Goal: Information Seeking & Learning: Learn about a topic

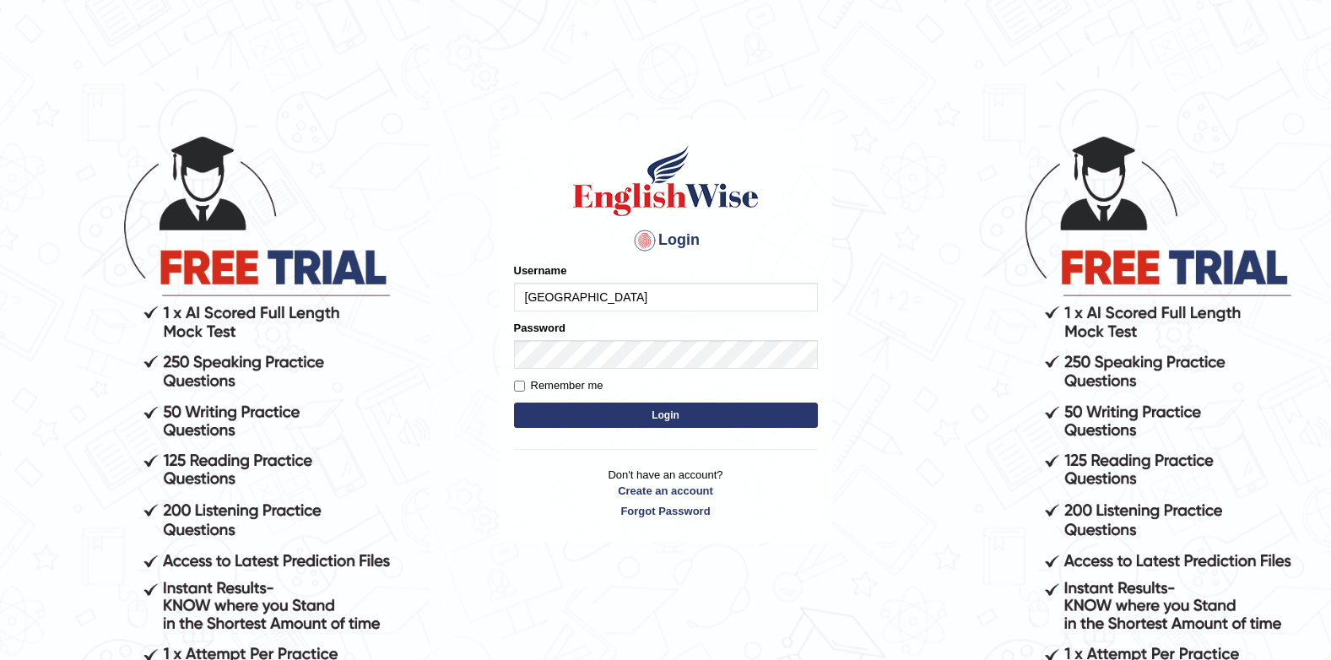
click at [600, 305] on input "[GEOGRAPHIC_DATA]" at bounding box center [666, 297] width 304 height 29
type input "J"
drag, startPoint x: 794, startPoint y: 216, endPoint x: 751, endPoint y: 245, distance: 51.7
click at [791, 216] on h1 at bounding box center [666, 181] width 304 height 76
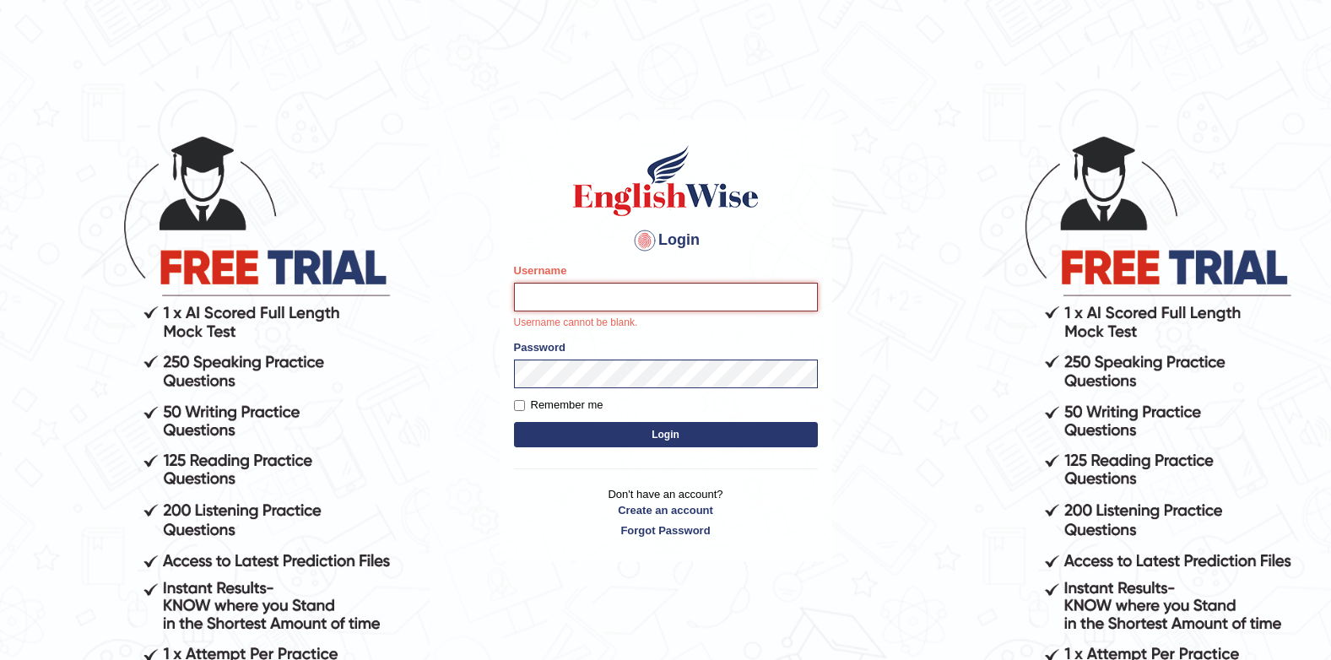
click at [618, 291] on input "Username" at bounding box center [666, 297] width 304 height 29
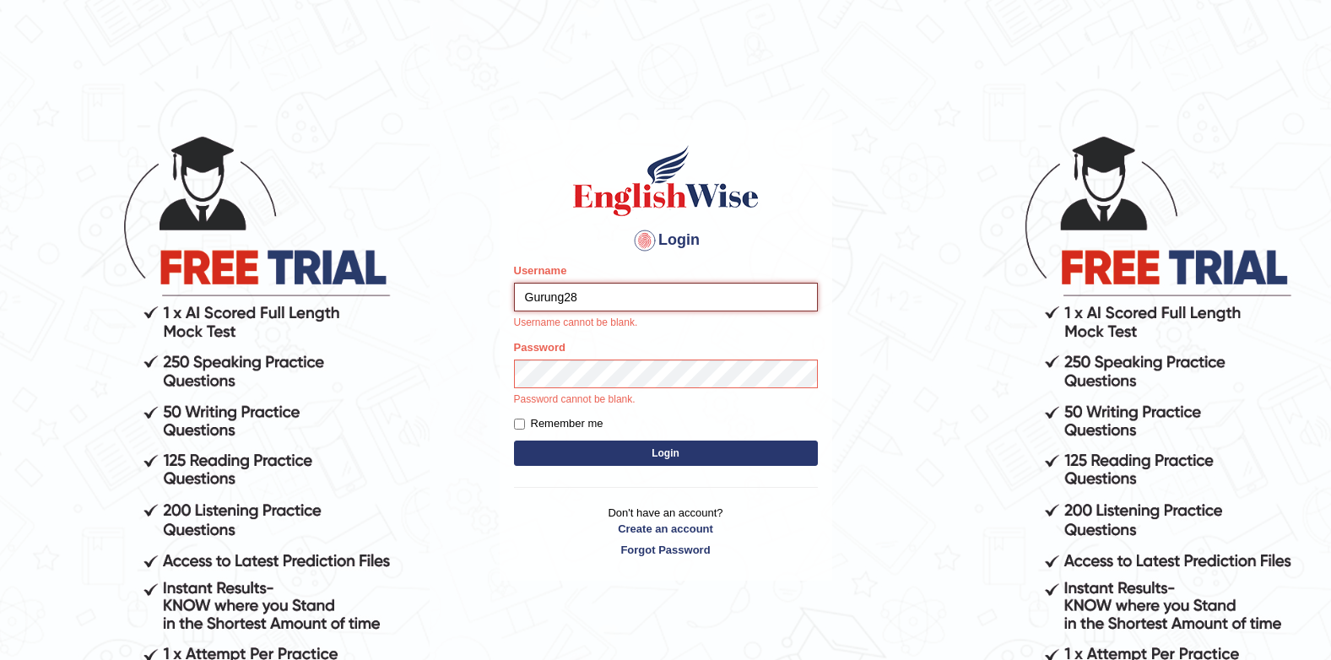
type input "Gurung28"
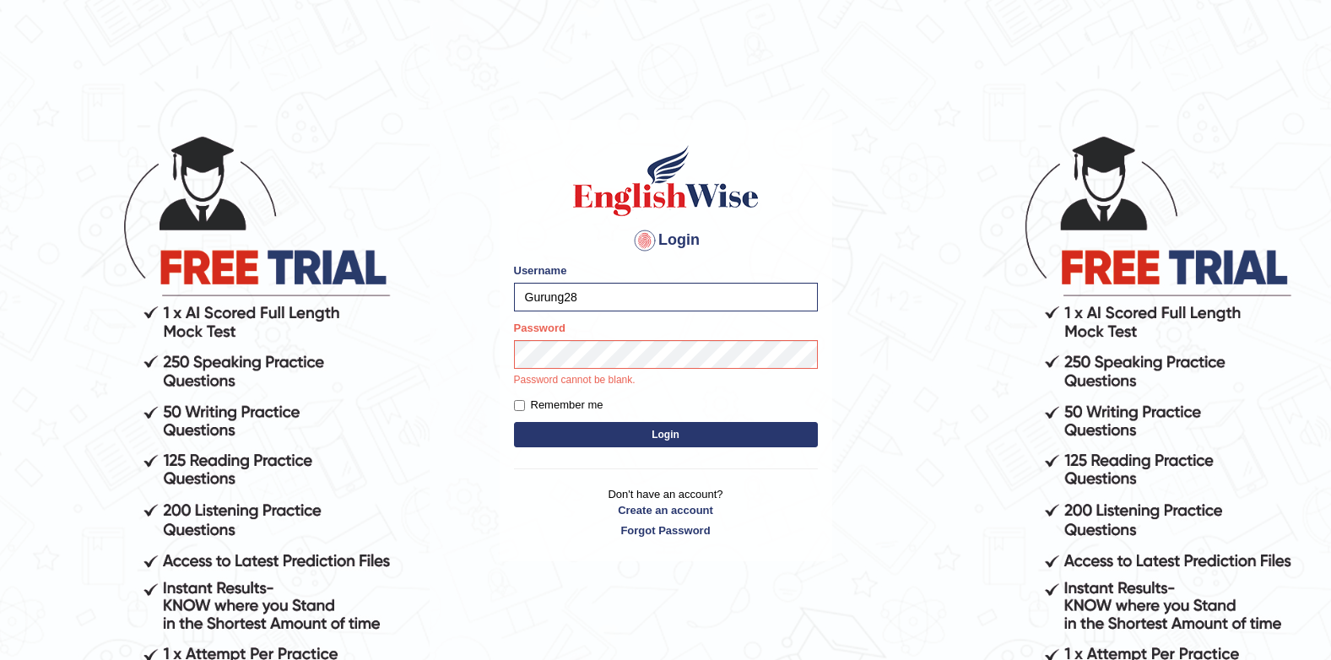
click at [435, 380] on body "Login Please fix the following errors: Username Gurung28 Password Password cann…" at bounding box center [665, 397] width 1331 height 660
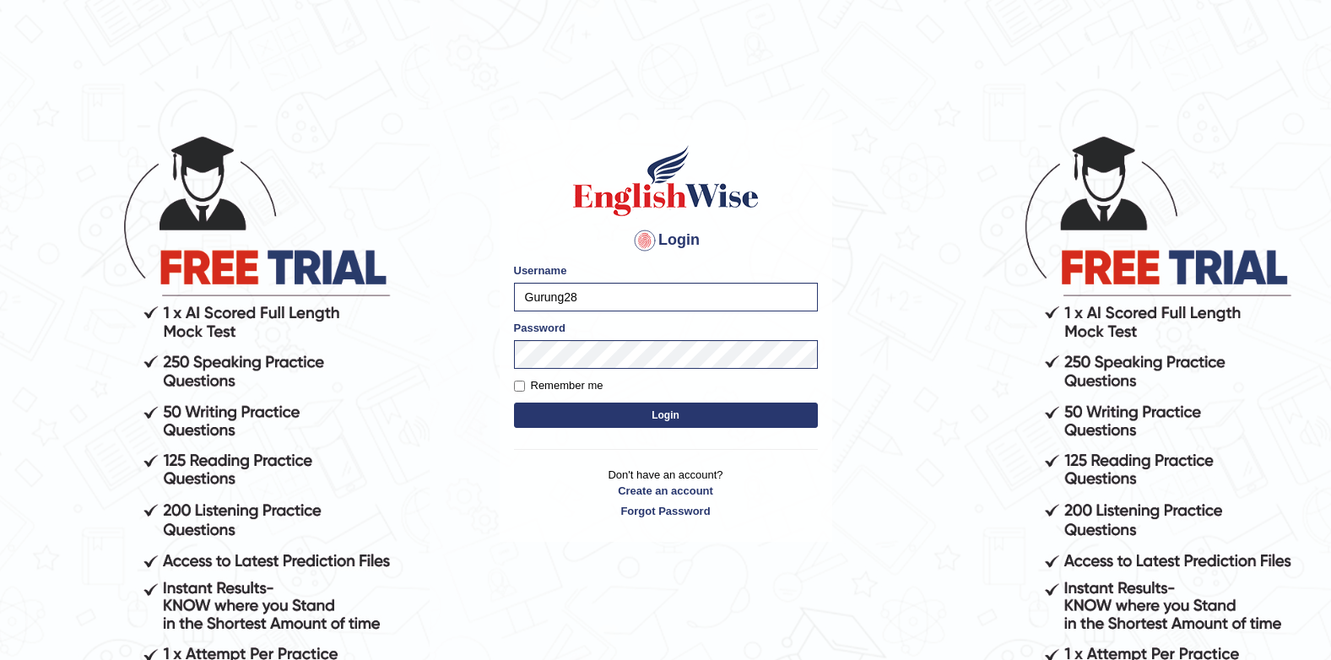
click at [599, 420] on button "Login" at bounding box center [666, 415] width 304 height 25
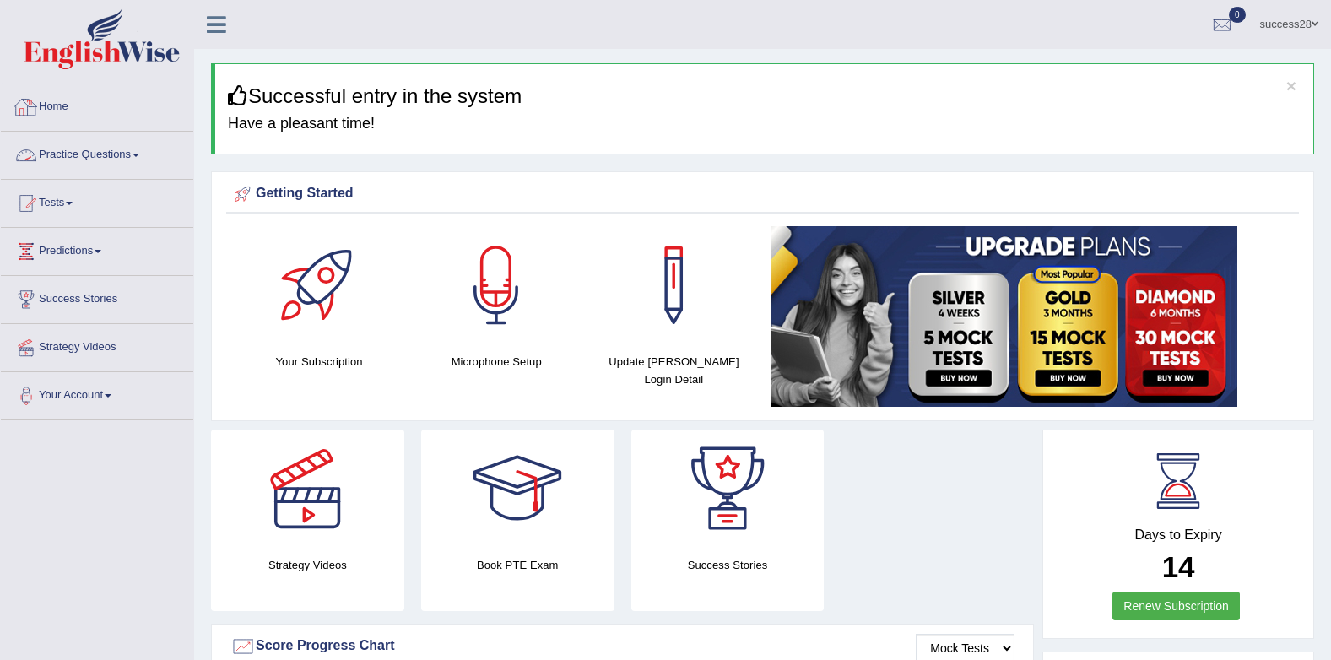
click at [105, 159] on link "Practice Questions" at bounding box center [97, 153] width 192 height 42
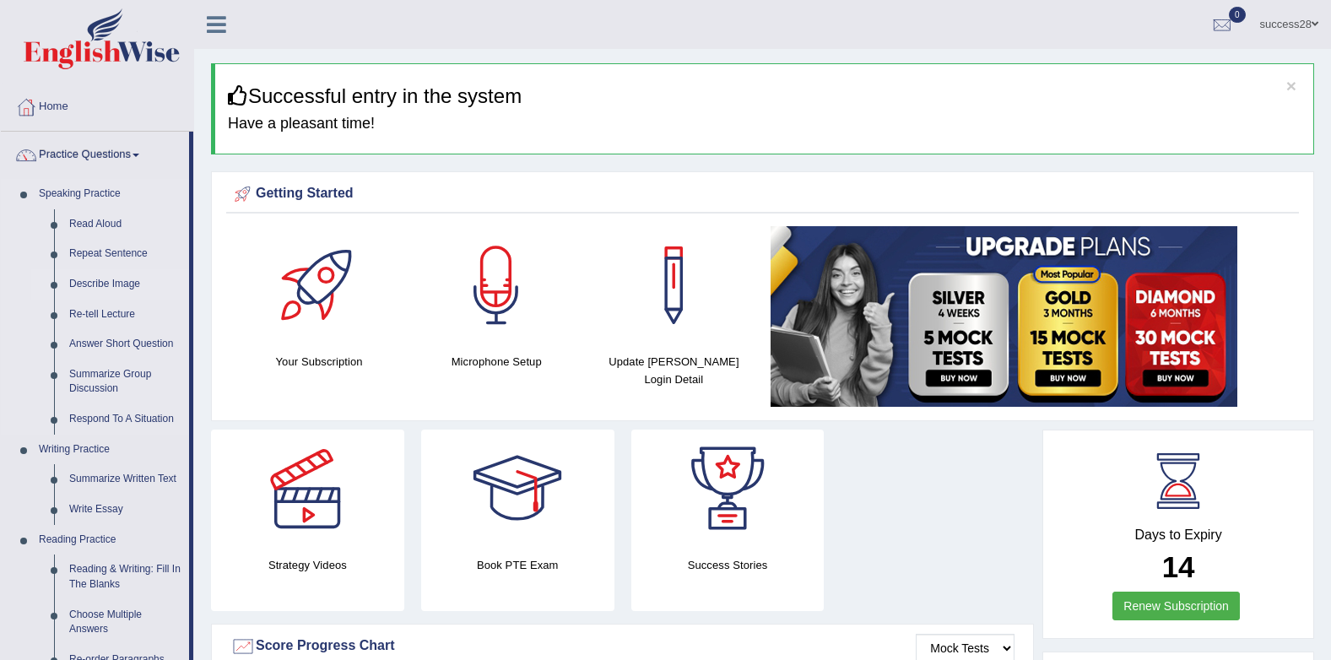
click at [93, 286] on link "Describe Image" at bounding box center [125, 284] width 127 height 30
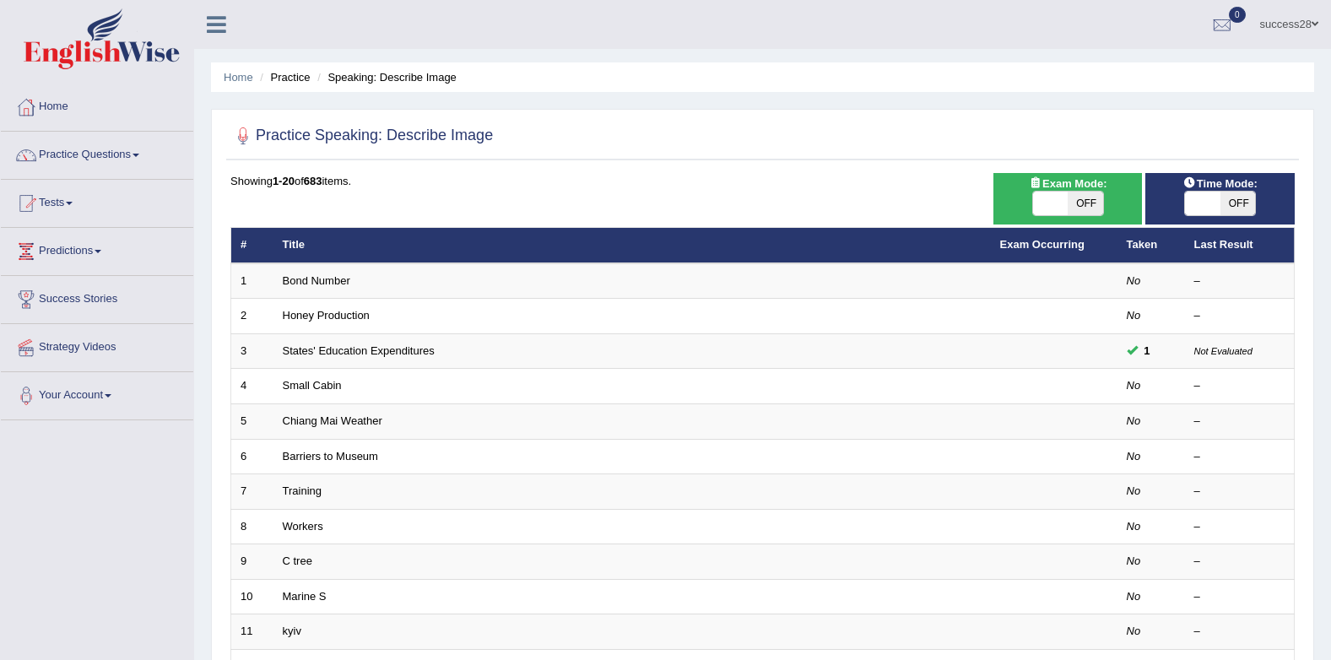
click at [1198, 206] on span at bounding box center [1202, 204] width 35 height 24
checkbox input "true"
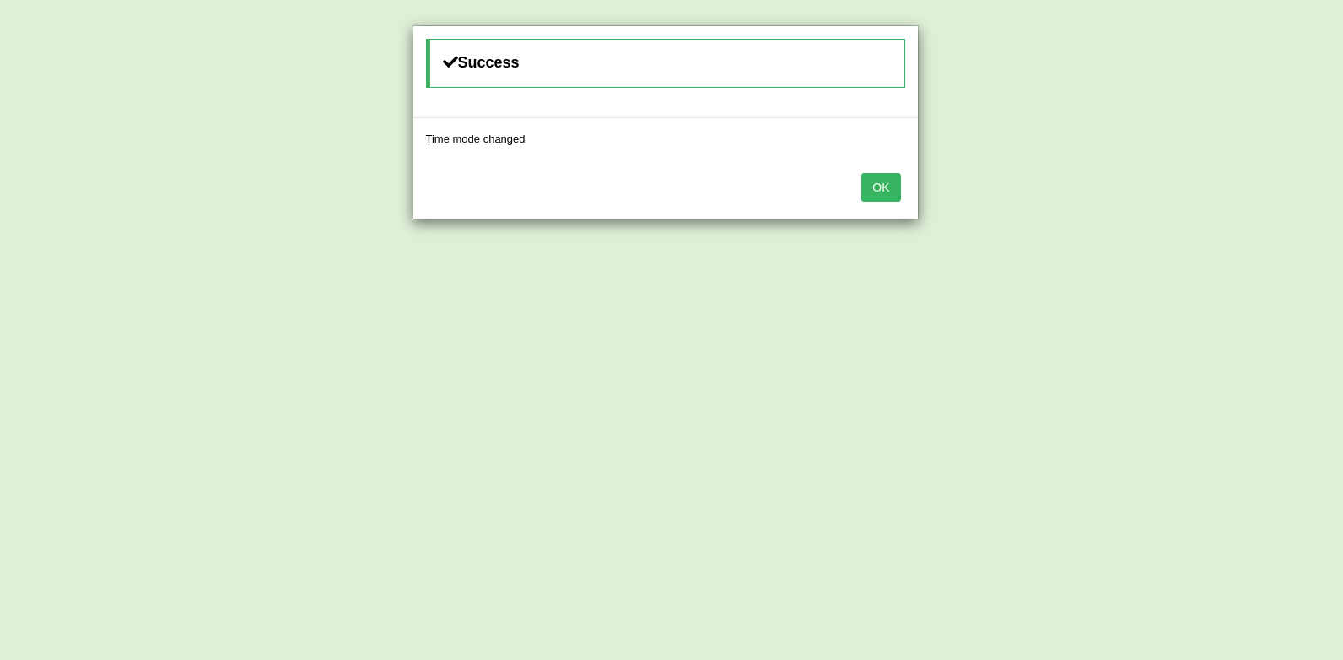
click at [887, 180] on button "OK" at bounding box center [881, 187] width 39 height 29
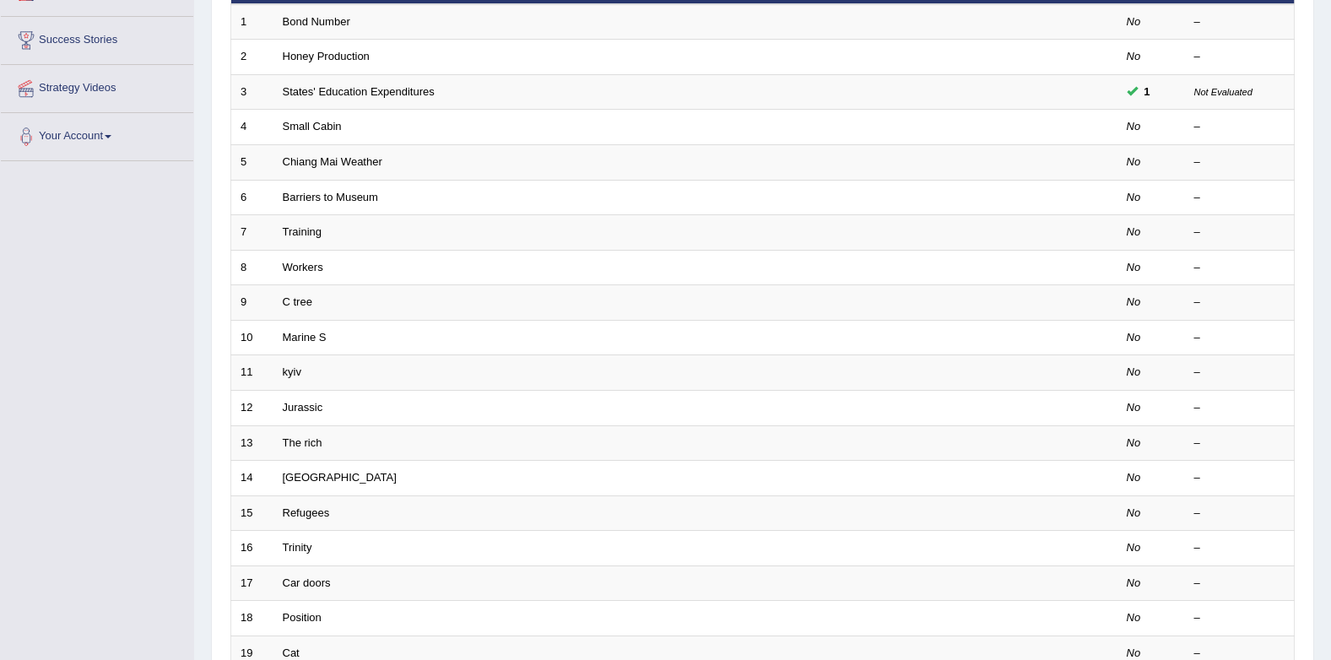
scroll to position [253, 0]
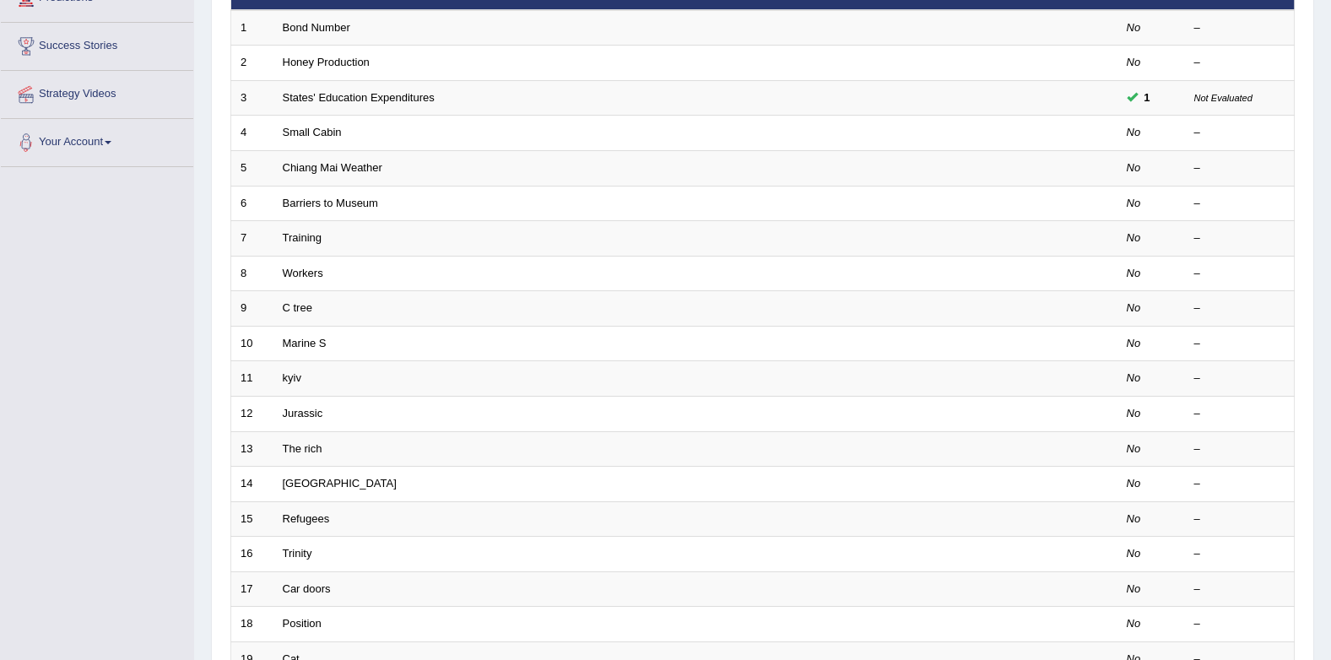
click at [9, 217] on div "Toggle navigation Home Practice Questions Speaking Practice Read Aloud Repeat S…" at bounding box center [665, 301] width 1331 height 1109
click at [0, 210] on html "Toggle navigation Home Practice Questions Speaking Practice Read Aloud Repeat S…" at bounding box center [665, 77] width 1331 height 660
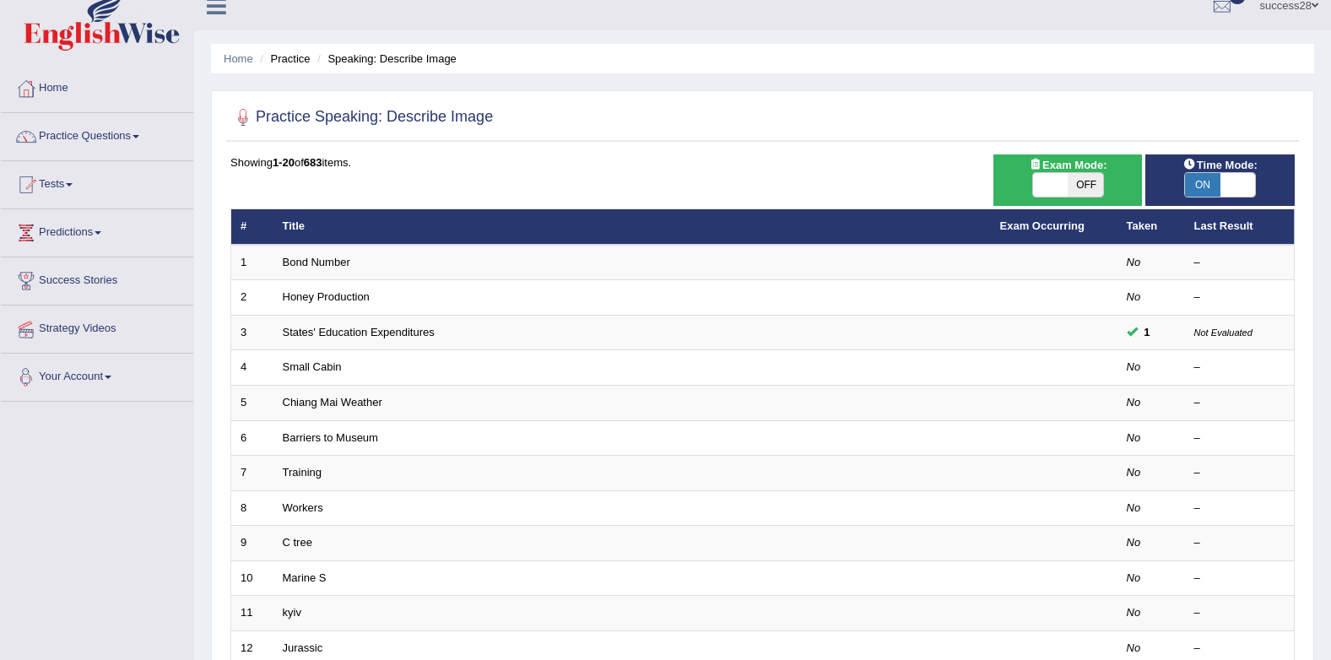
scroll to position [0, 0]
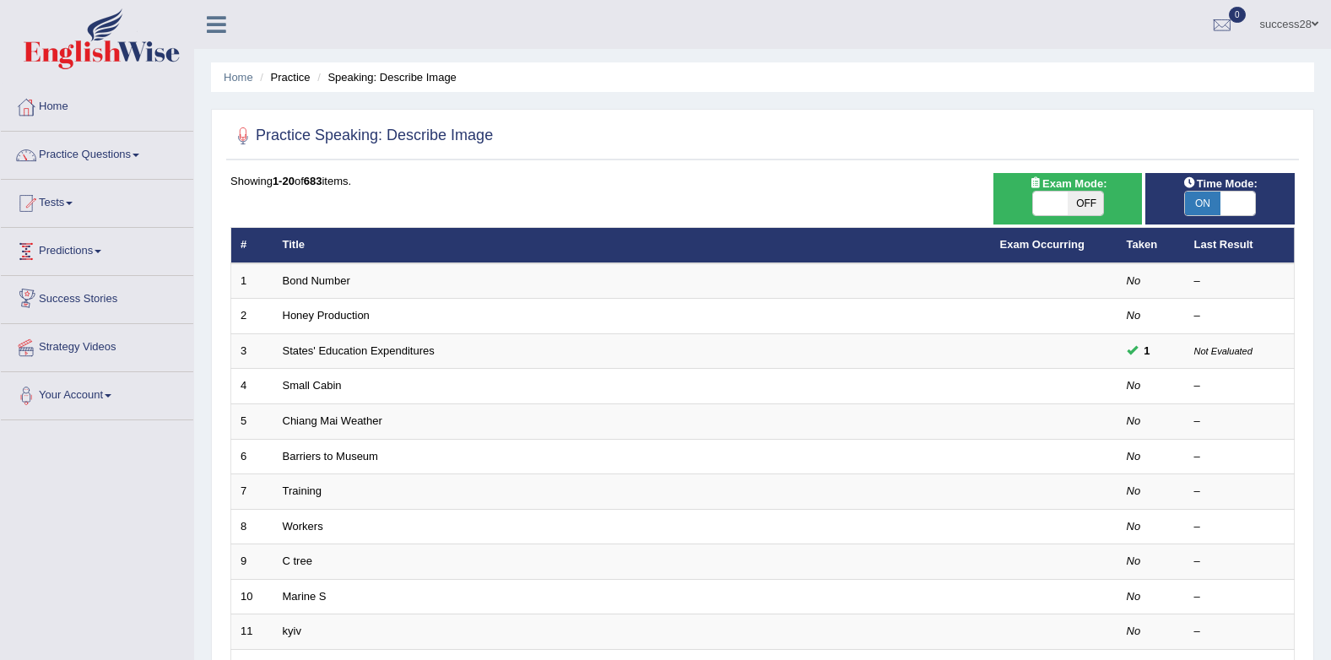
click at [59, 251] on link "Predictions" at bounding box center [97, 249] width 192 height 42
click at [78, 282] on link "Latest Predictions" at bounding box center [110, 290] width 158 height 30
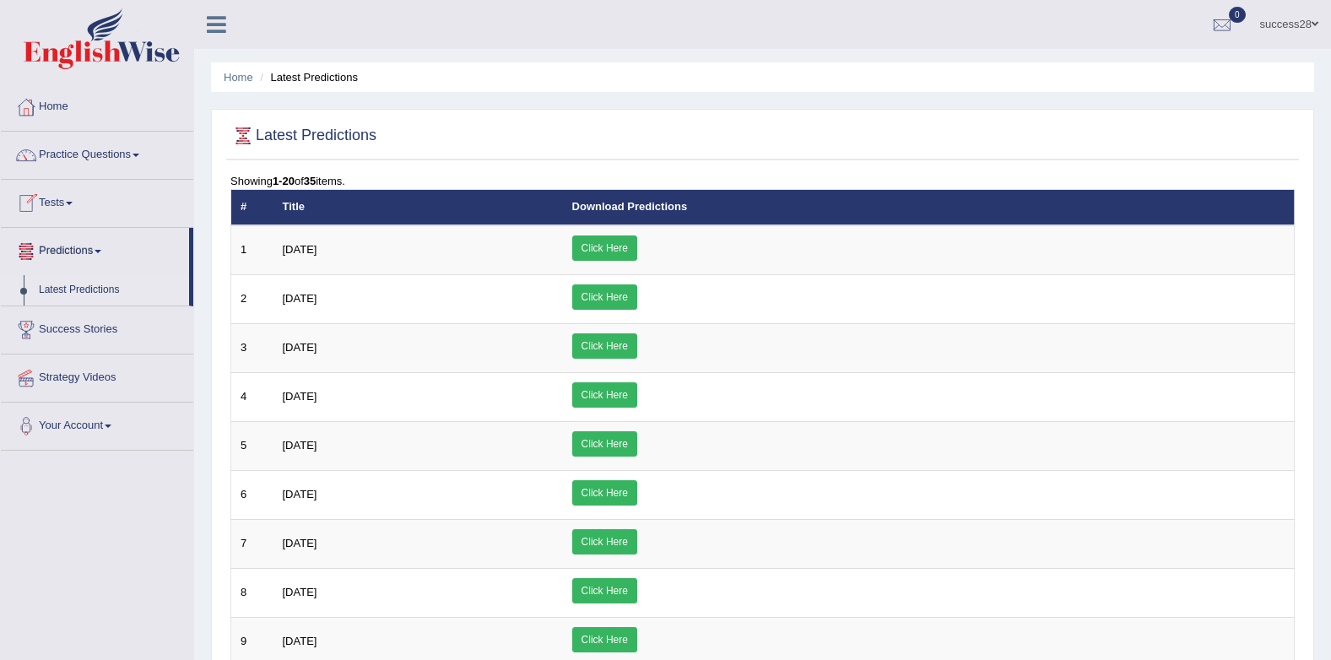
click at [59, 197] on link "Tests" at bounding box center [97, 201] width 192 height 42
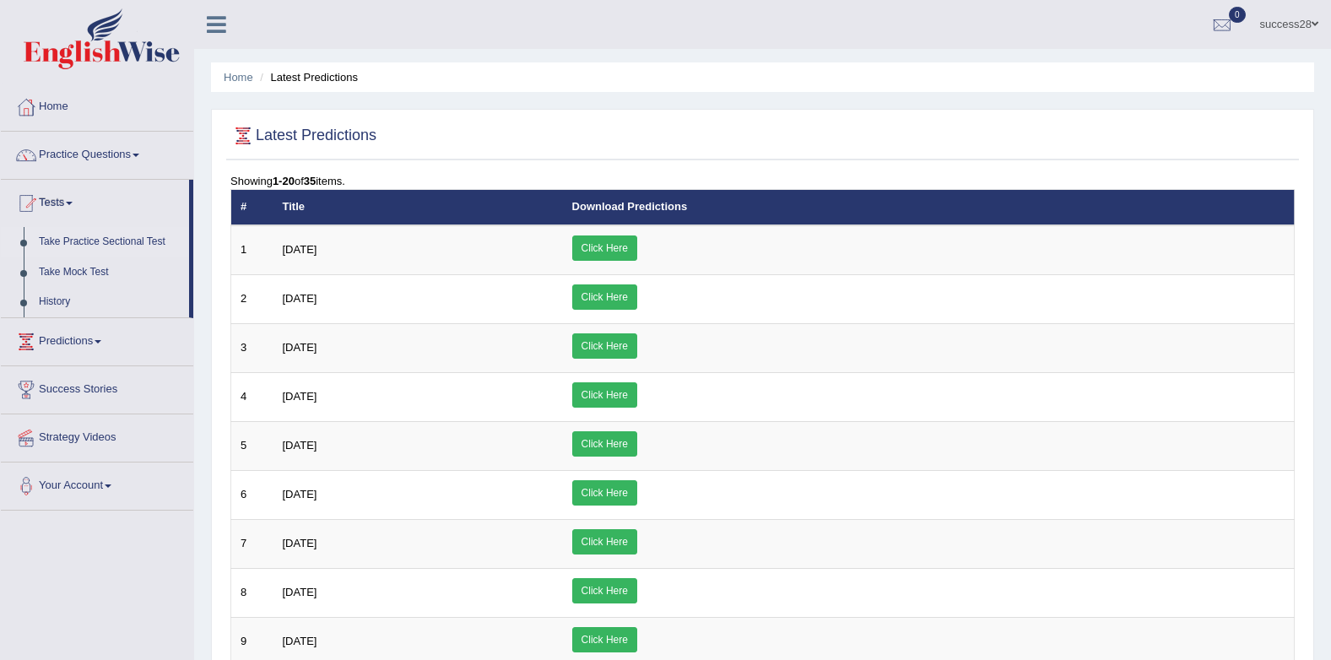
click at [117, 246] on link "Take Practice Sectional Test" at bounding box center [110, 242] width 158 height 30
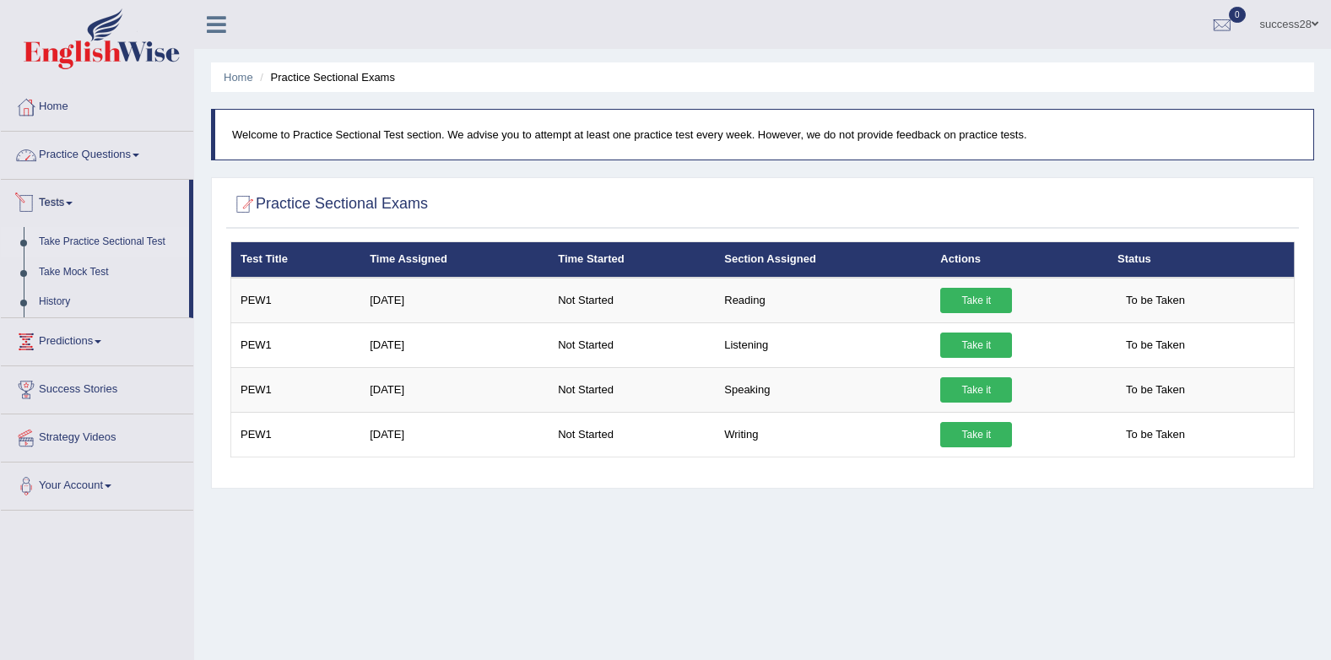
click at [78, 147] on link "Practice Questions" at bounding box center [97, 153] width 192 height 42
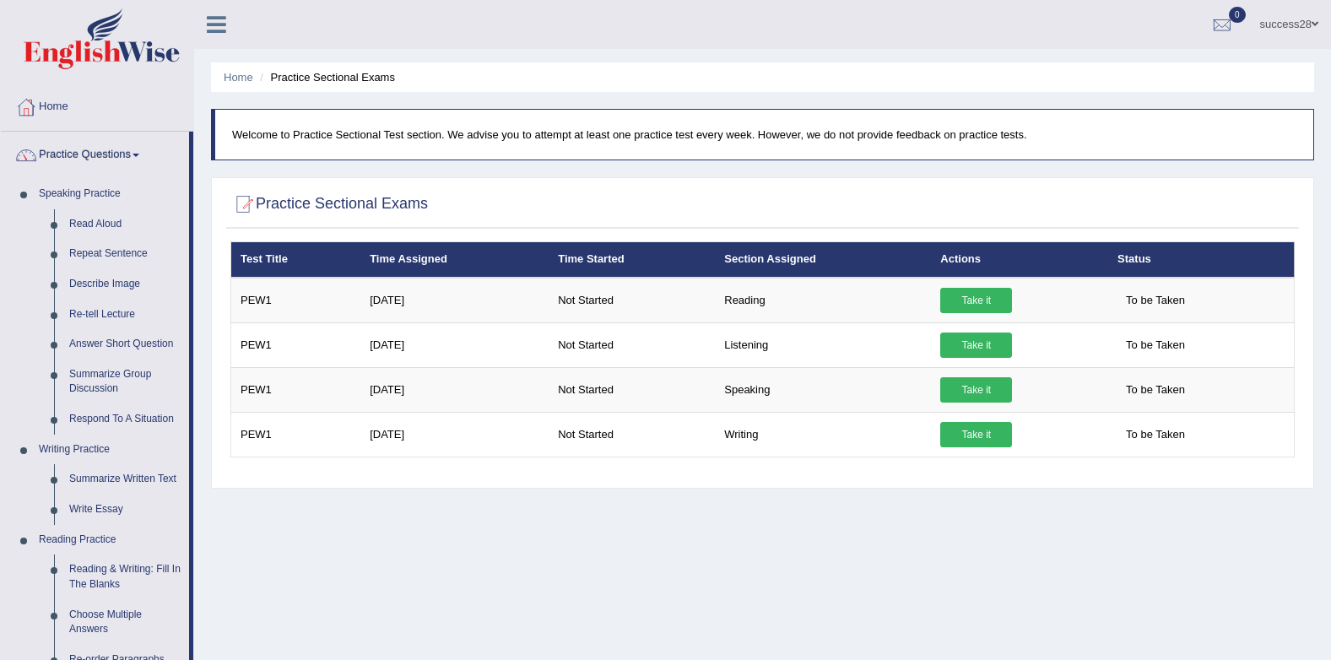
click at [584, 566] on div "Home Practice Sectional Exams Welcome to Practice Sectional Test section. We ad…" at bounding box center [762, 422] width 1137 height 844
click at [106, 285] on link "Describe Image" at bounding box center [125, 284] width 127 height 30
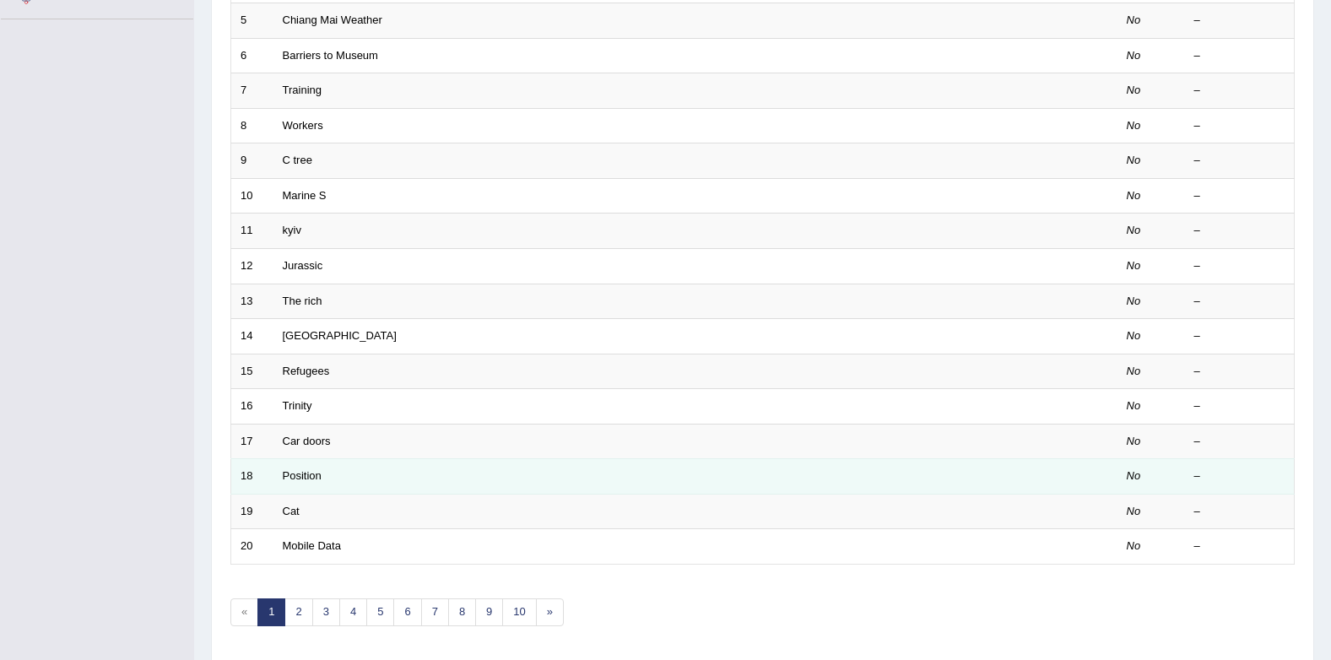
scroll to position [457, 0]
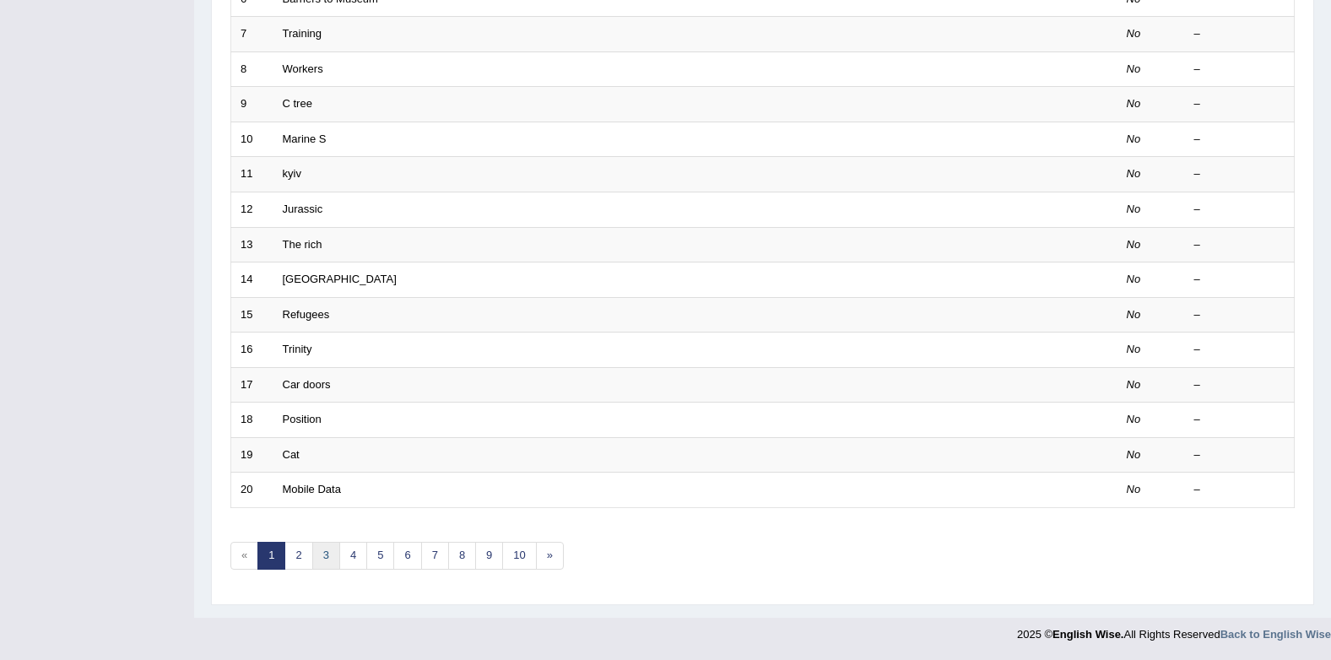
click at [325, 552] on link "3" at bounding box center [326, 556] width 28 height 28
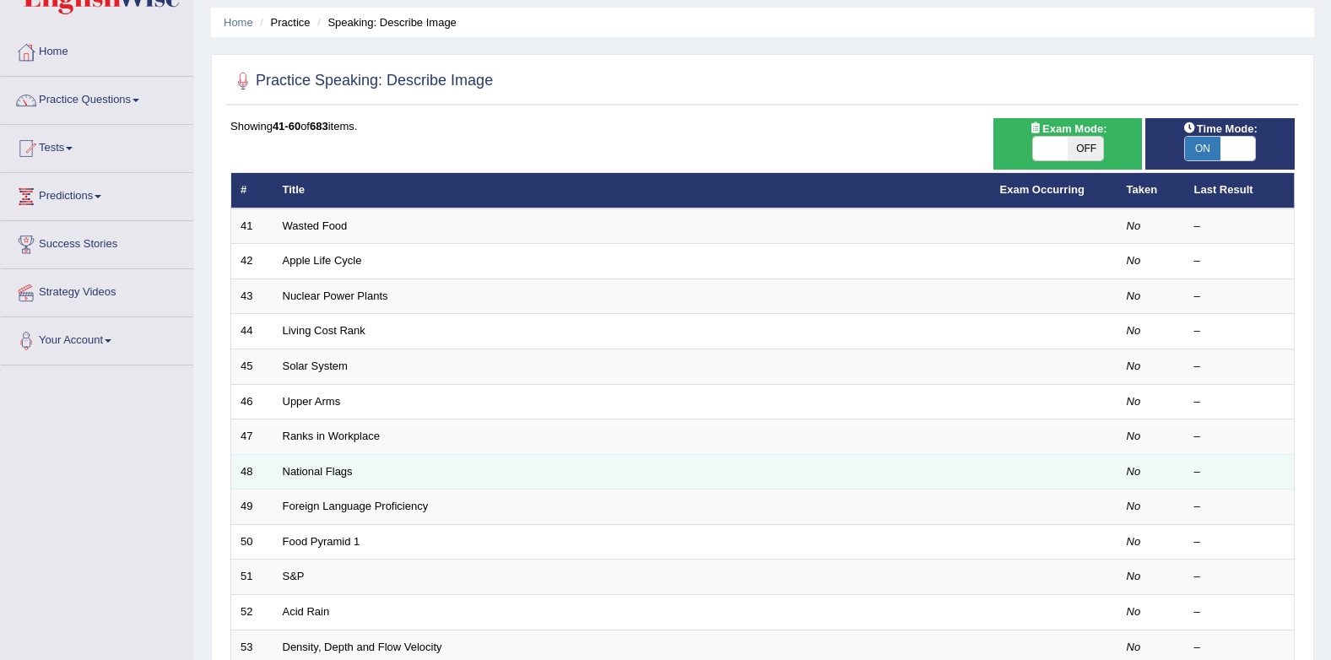
scroll to position [84, 0]
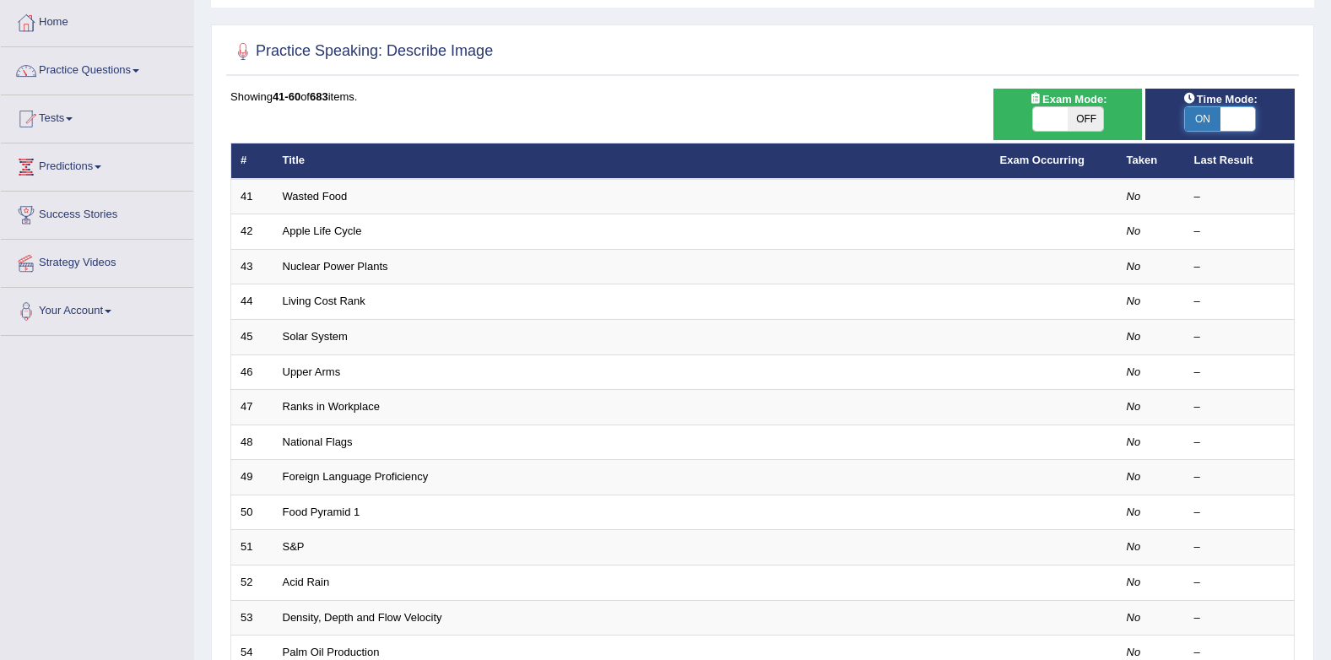
click at [1235, 124] on span at bounding box center [1237, 119] width 35 height 24
checkbox input "false"
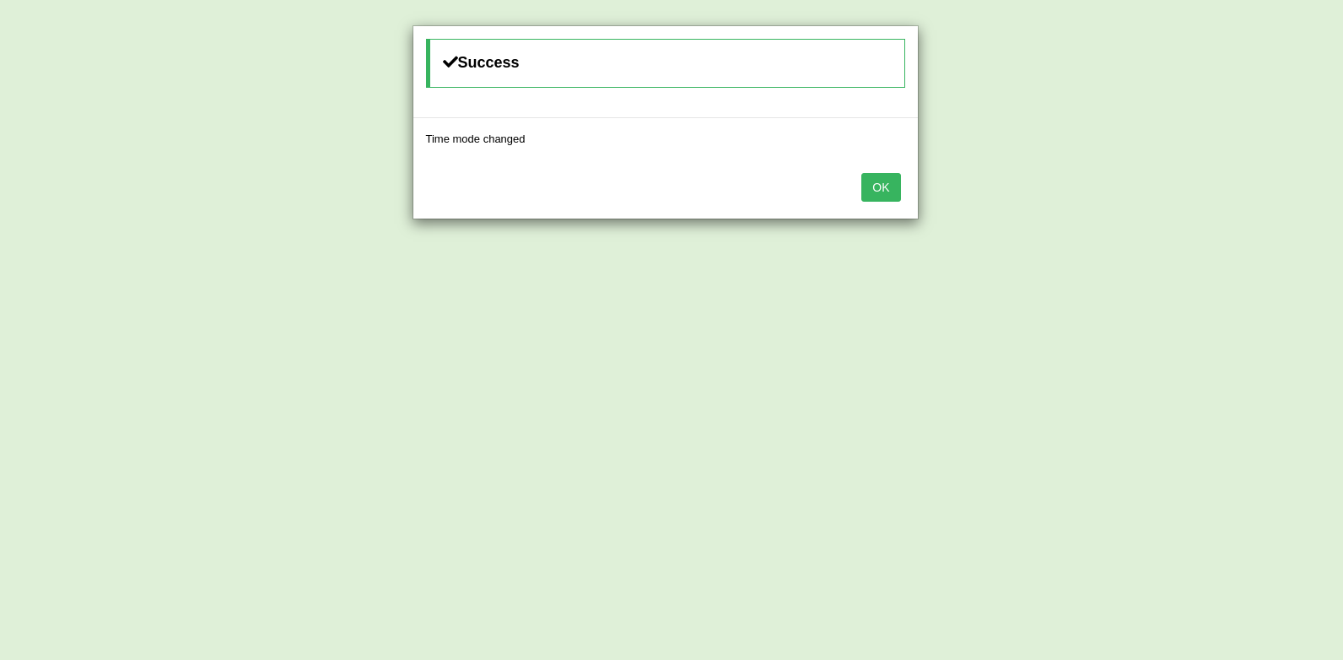
click at [873, 188] on button "OK" at bounding box center [881, 187] width 39 height 29
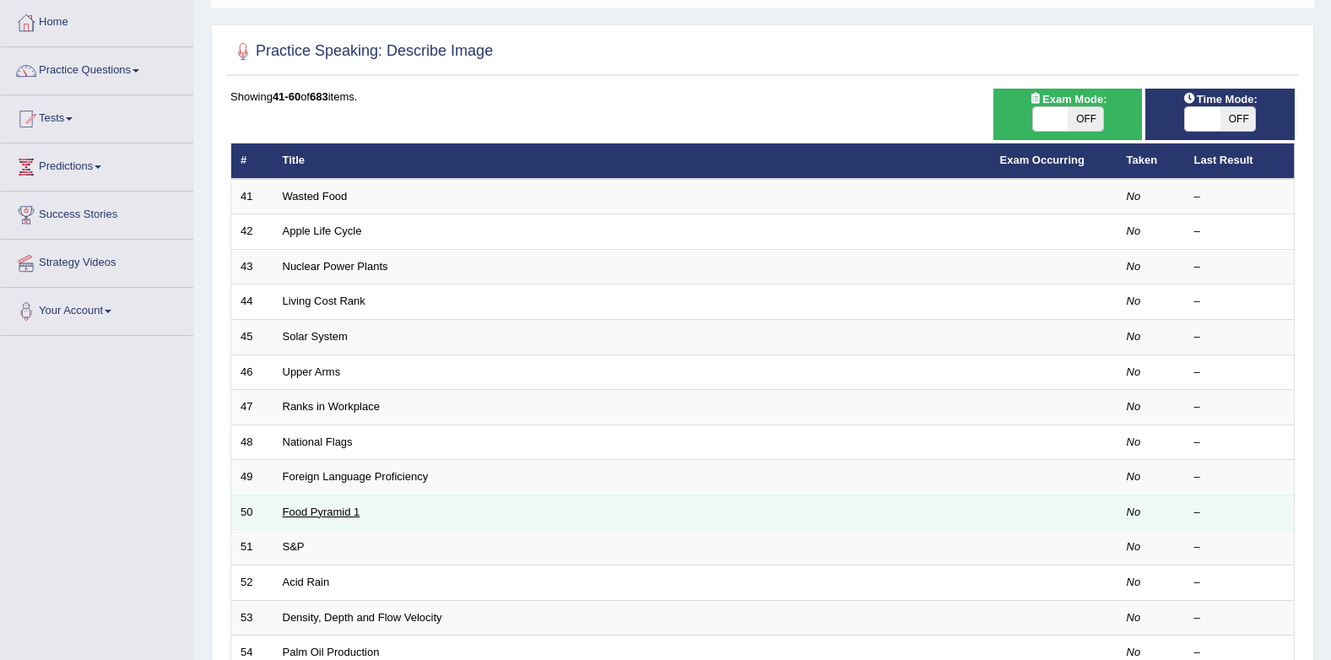
click at [316, 507] on link "Food Pyramid 1" at bounding box center [322, 511] width 78 height 13
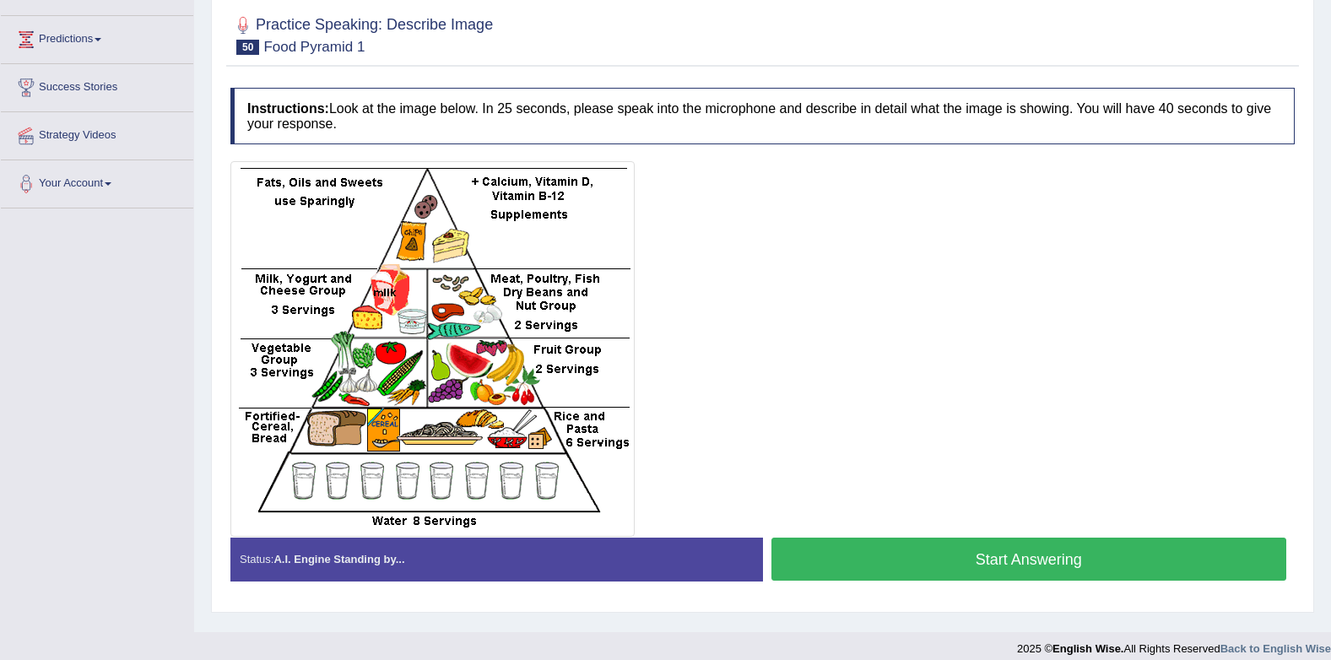
scroll to position [226, 0]
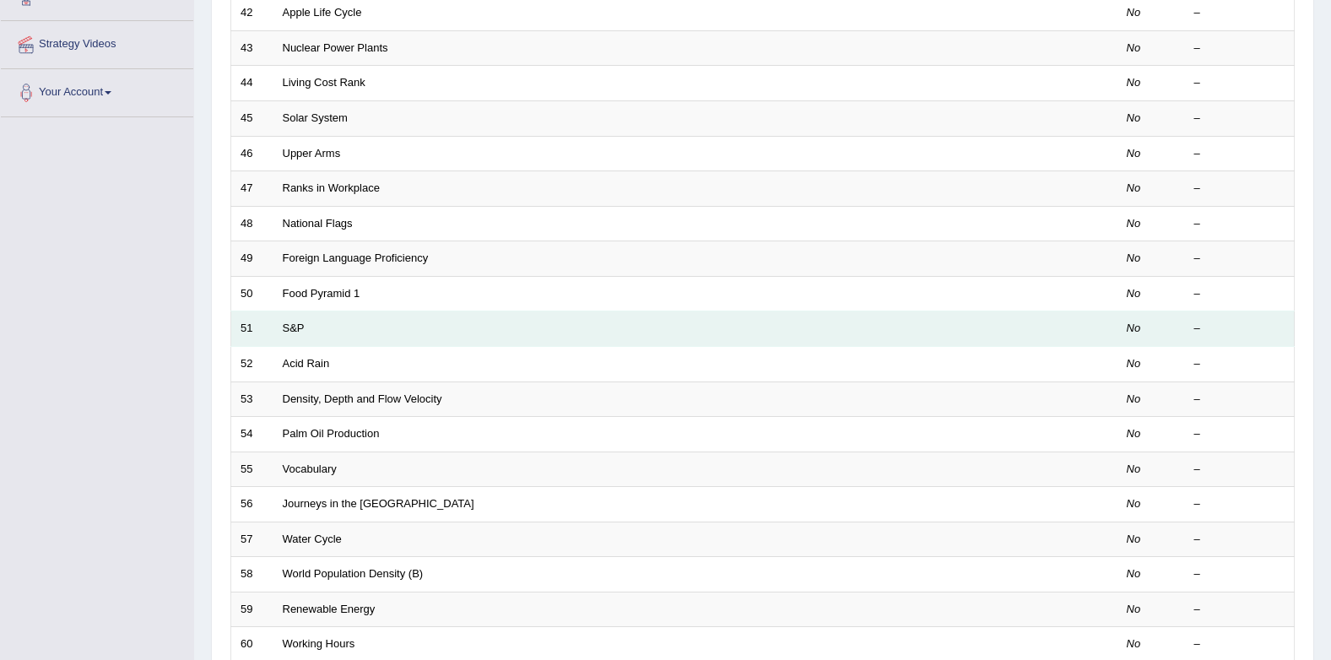
scroll to position [289, 0]
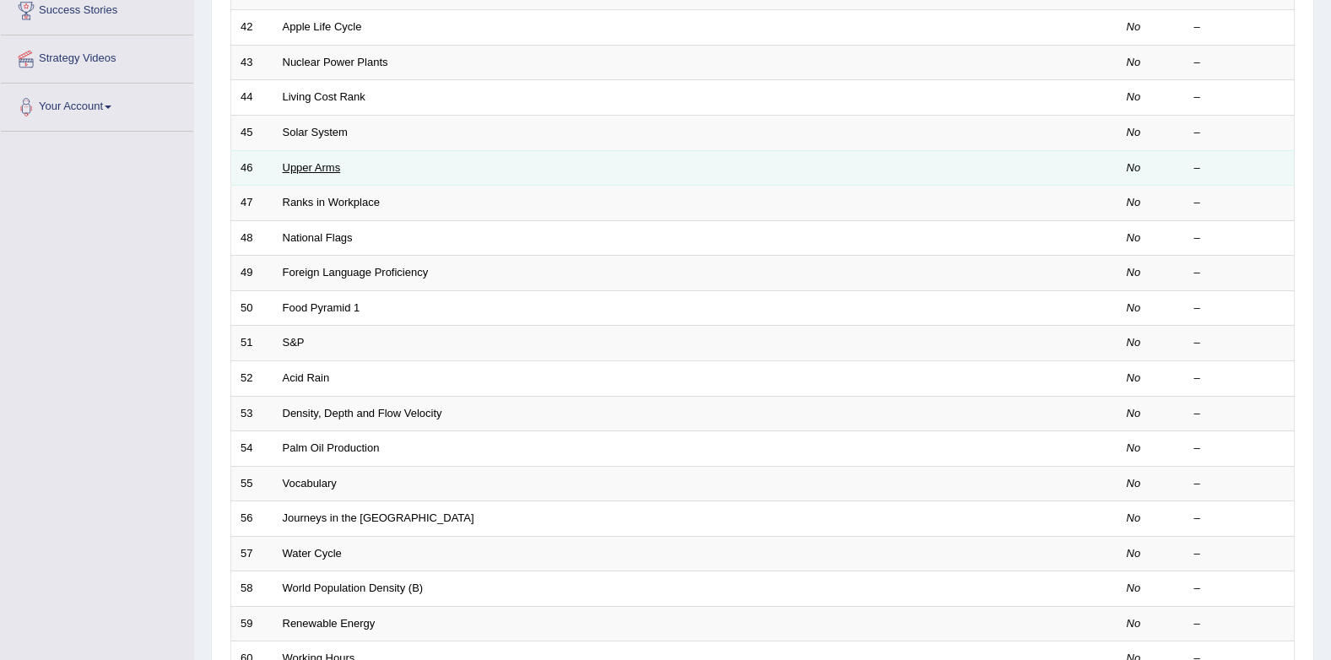
click at [295, 167] on link "Upper Arms" at bounding box center [312, 167] width 58 height 13
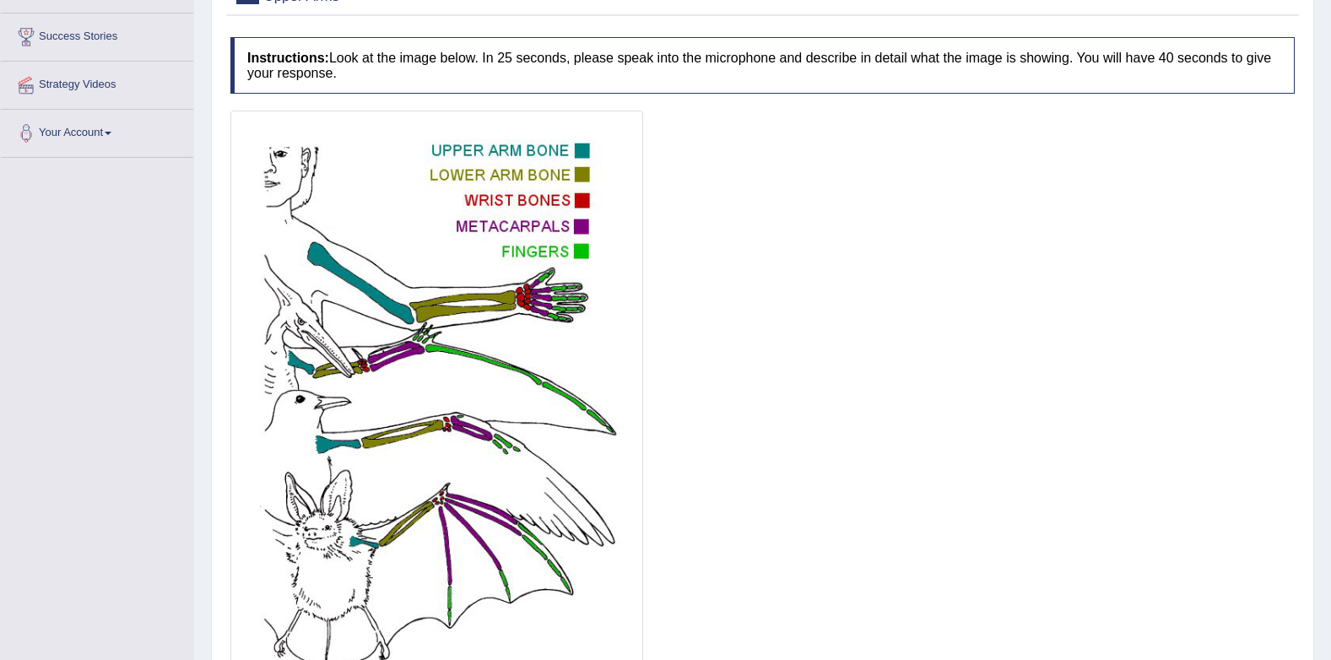
scroll to position [169, 0]
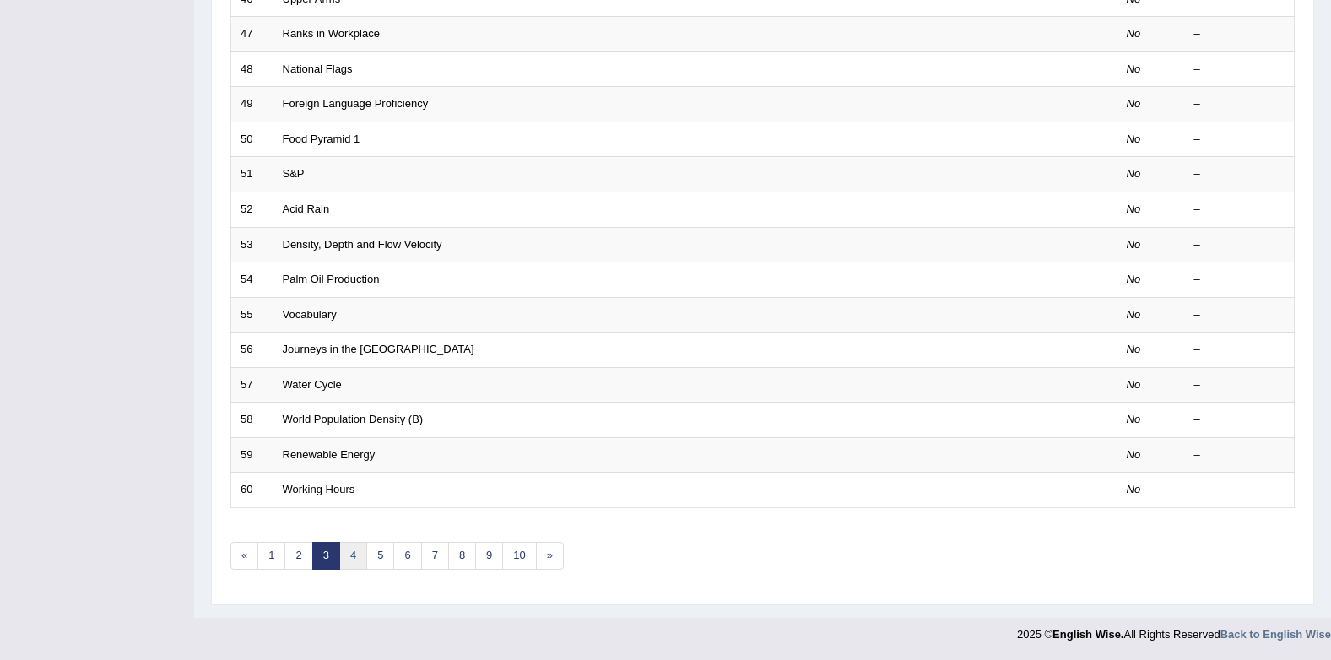
click at [352, 559] on link "4" at bounding box center [353, 556] width 28 height 28
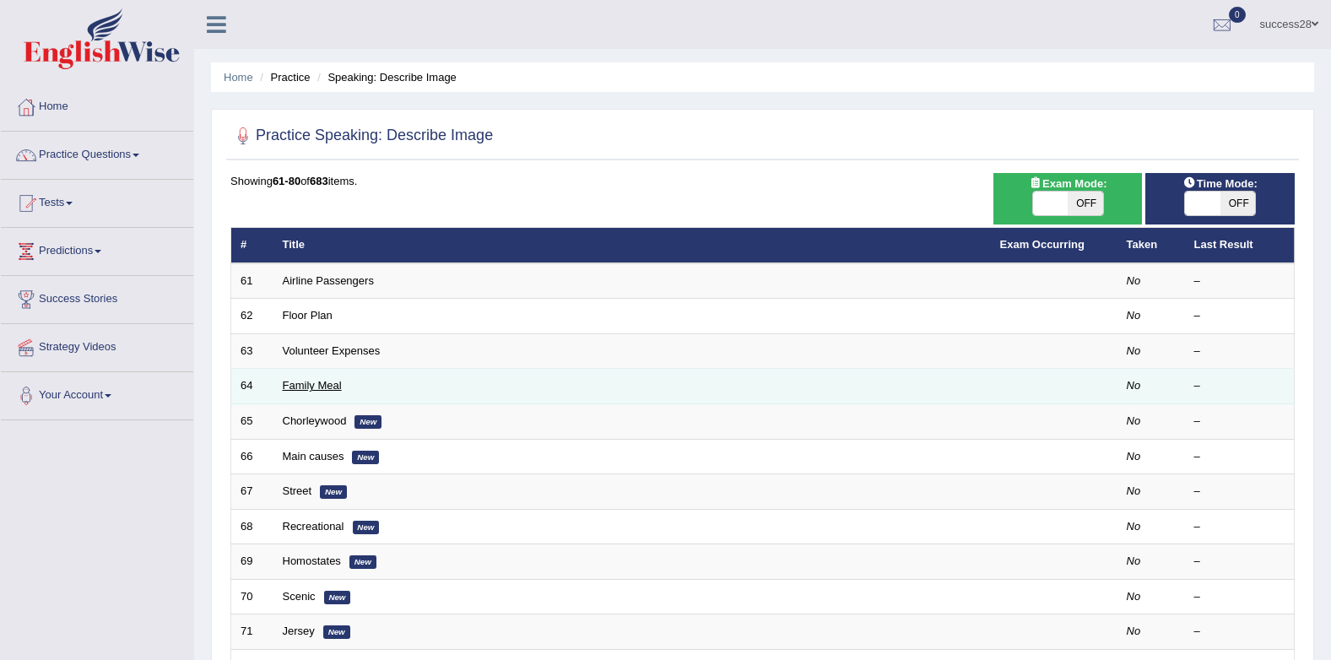
click at [325, 384] on link "Family Meal" at bounding box center [312, 385] width 59 height 13
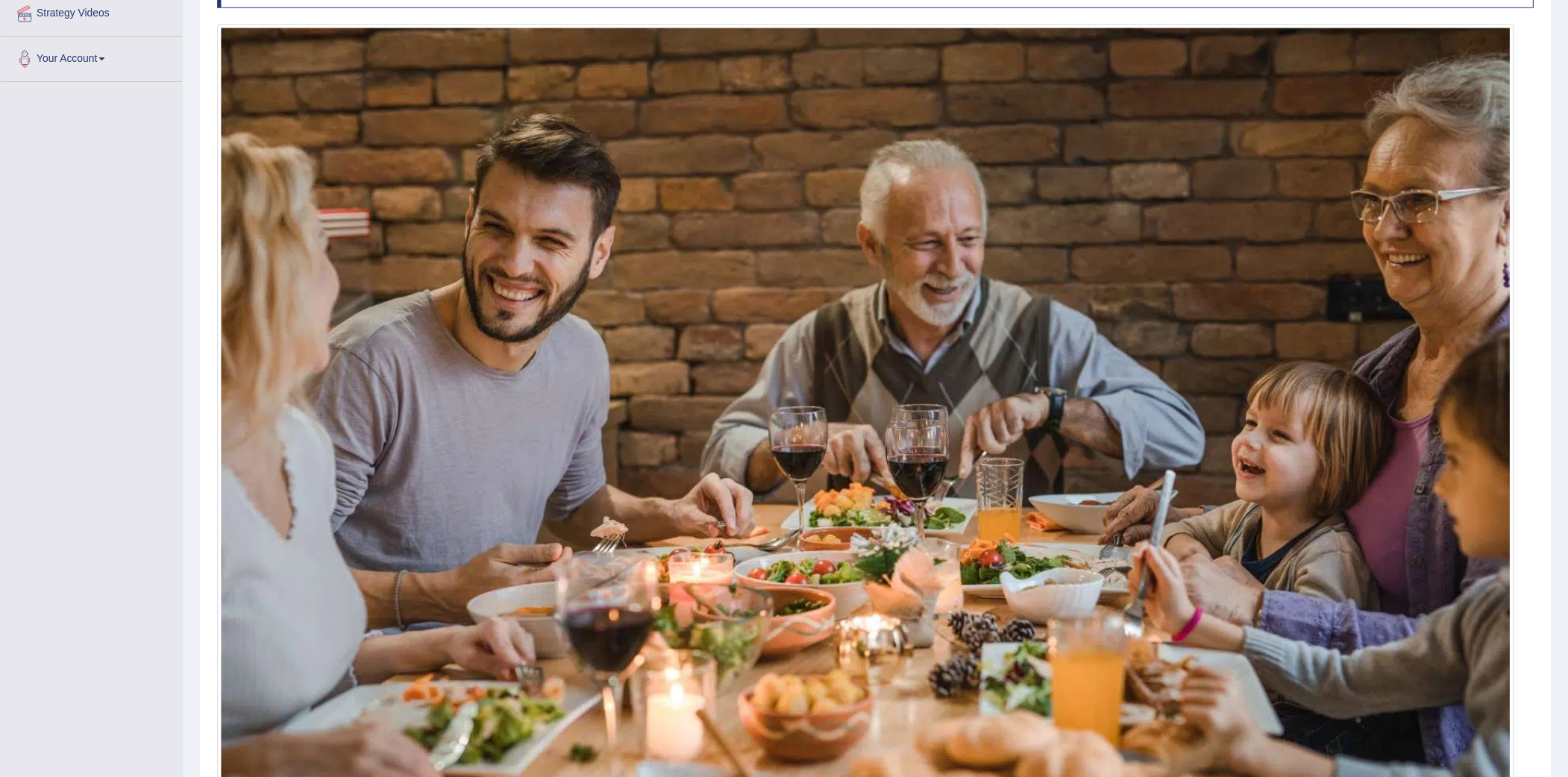
scroll to position [293, 0]
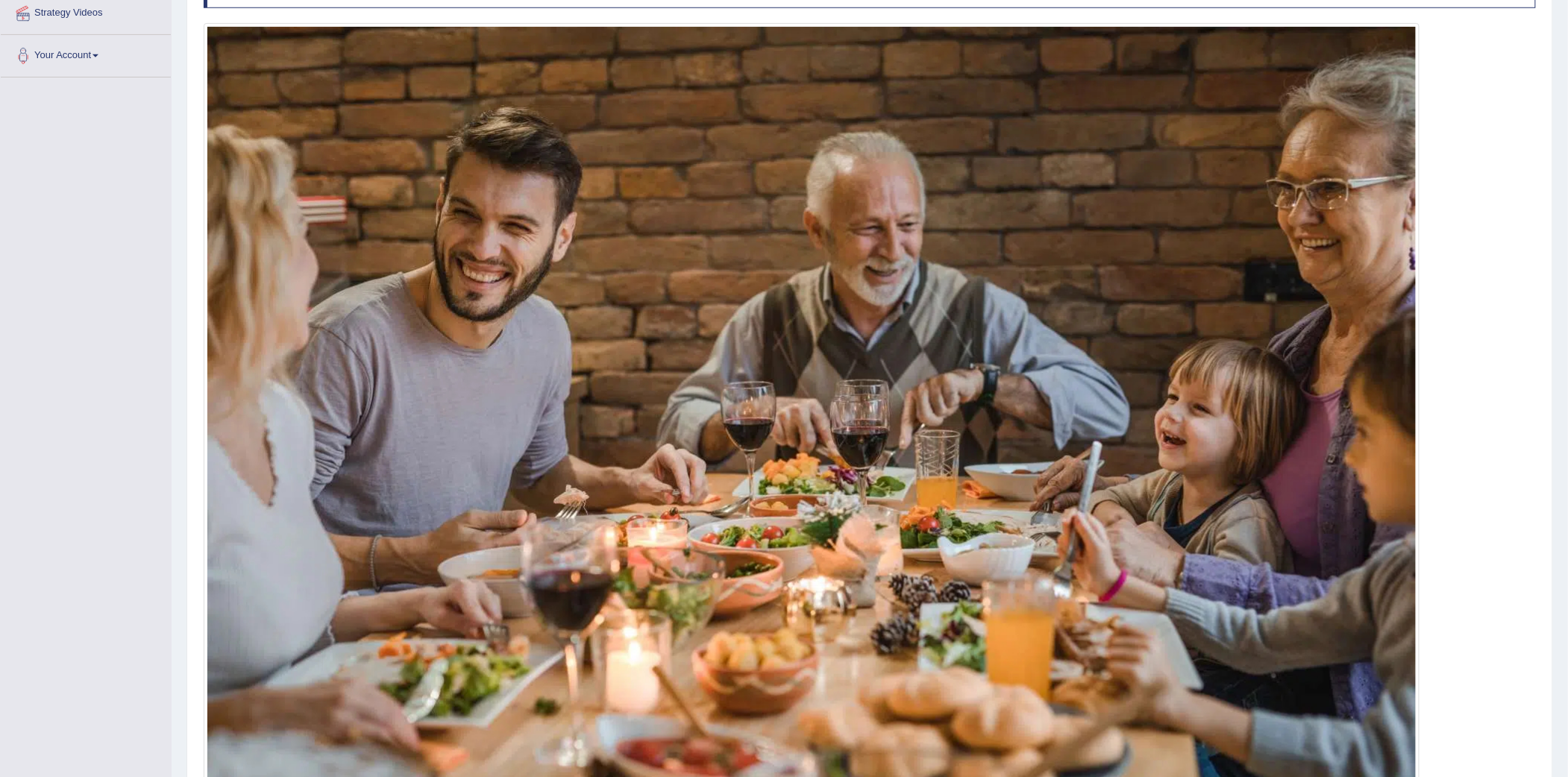
drag, startPoint x: 1152, startPoint y: 0, endPoint x: 1006, endPoint y: 323, distance: 354.5
click at [1006, 323] on img at bounding box center [811, 429] width 1208 height 805
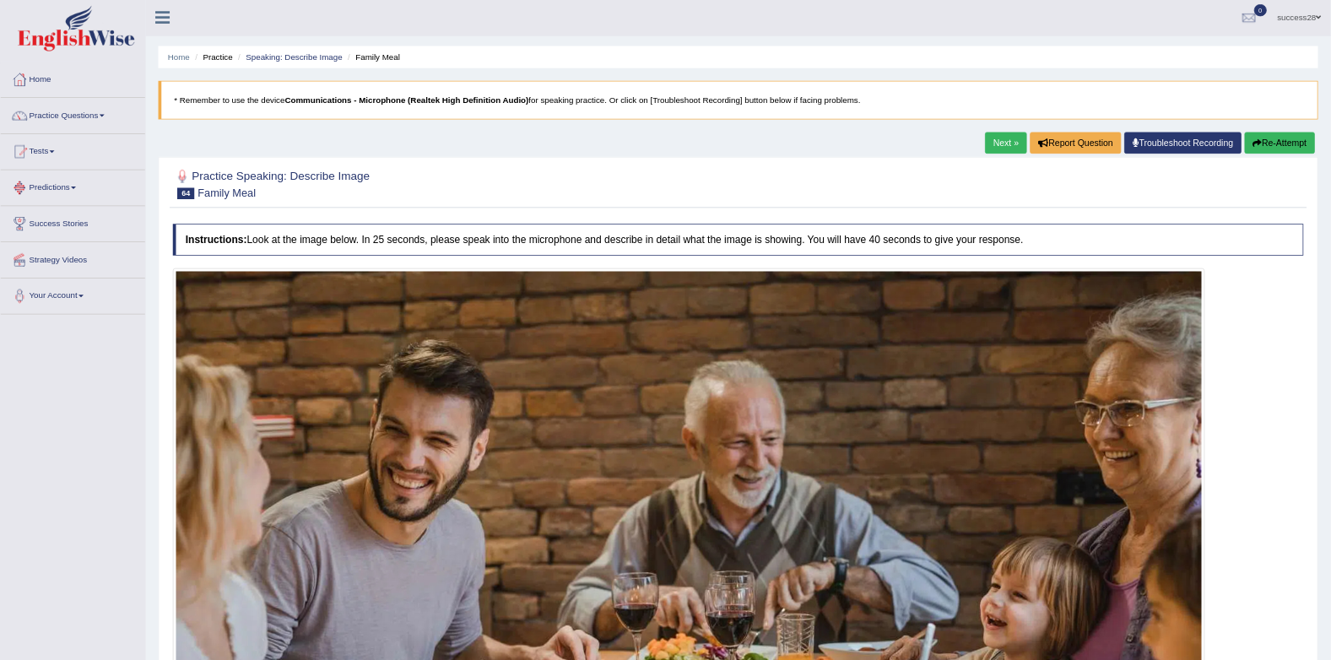
scroll to position [0, 0]
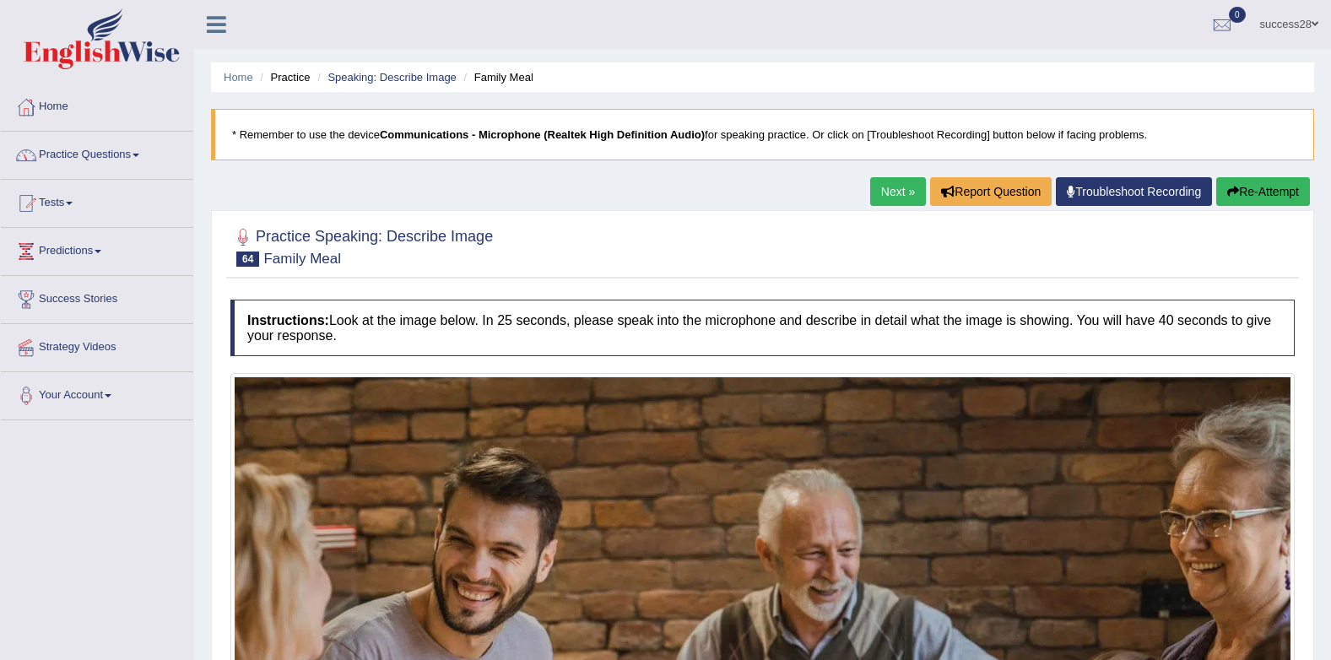
drag, startPoint x: 1631, startPoint y: 1, endPoint x: 75, endPoint y: 150, distance: 1563.3
click at [75, 150] on link "Practice Questions" at bounding box center [97, 153] width 192 height 42
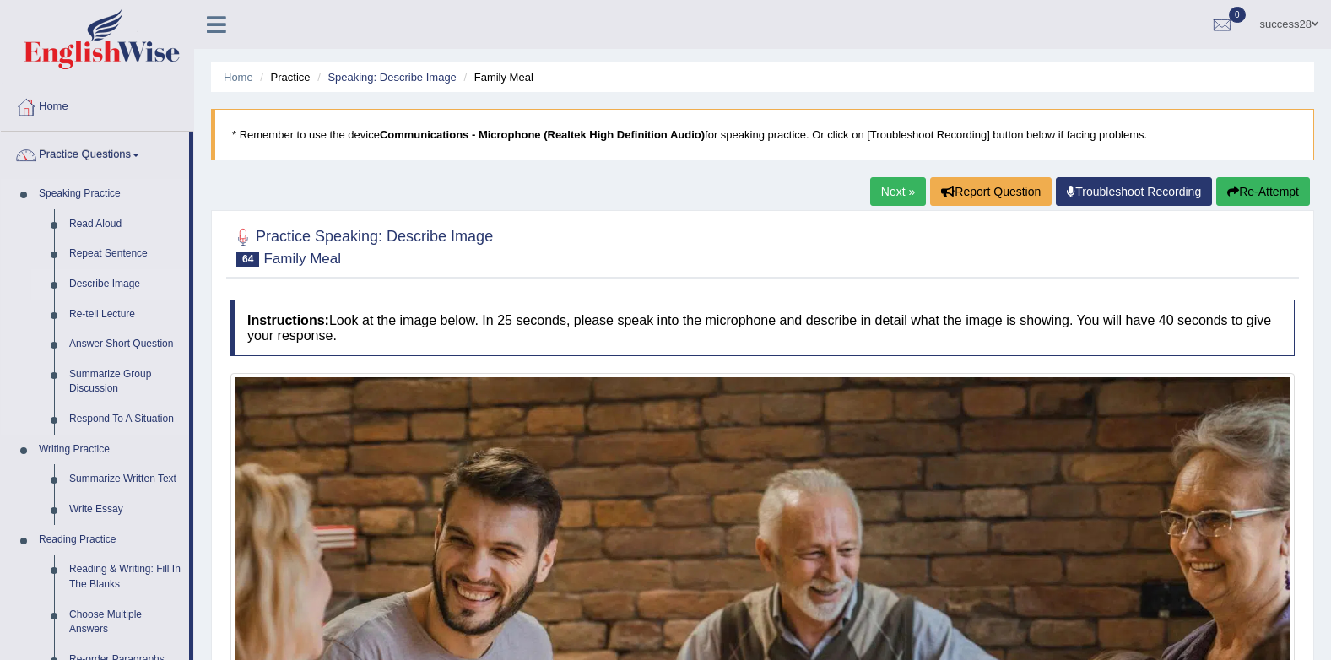
click at [99, 279] on link "Describe Image" at bounding box center [125, 284] width 127 height 30
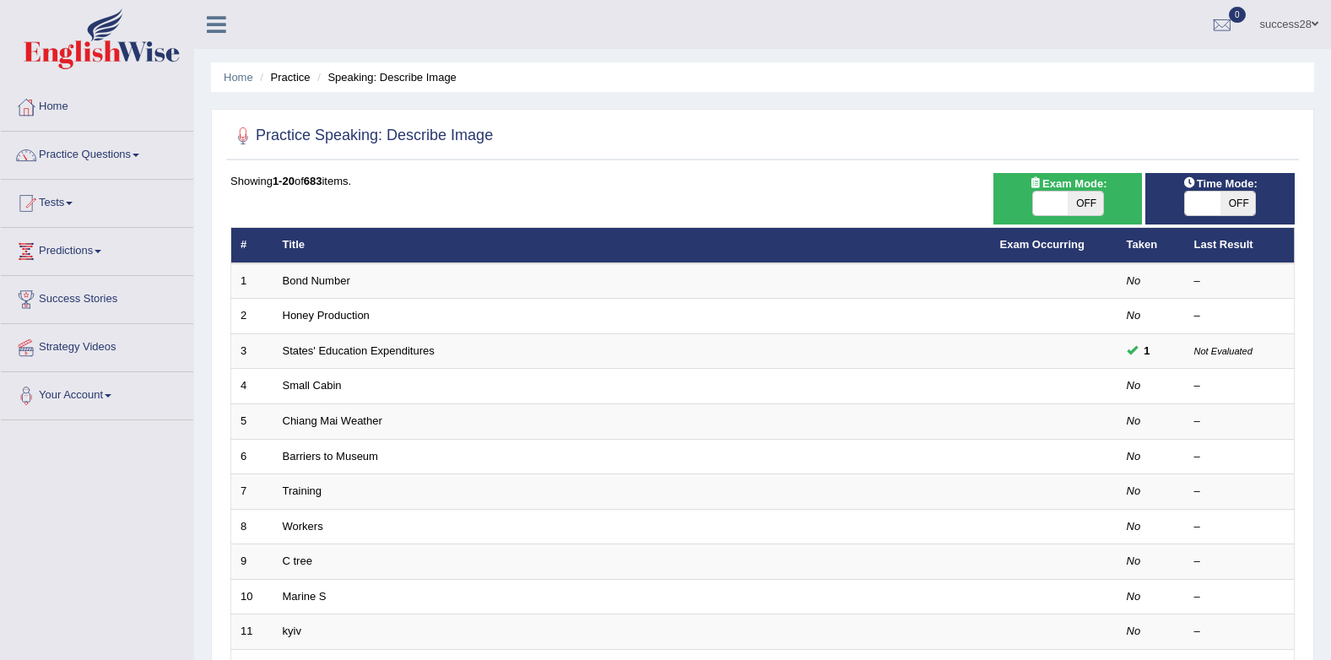
click at [316, 381] on link "Small Cabin" at bounding box center [312, 385] width 59 height 13
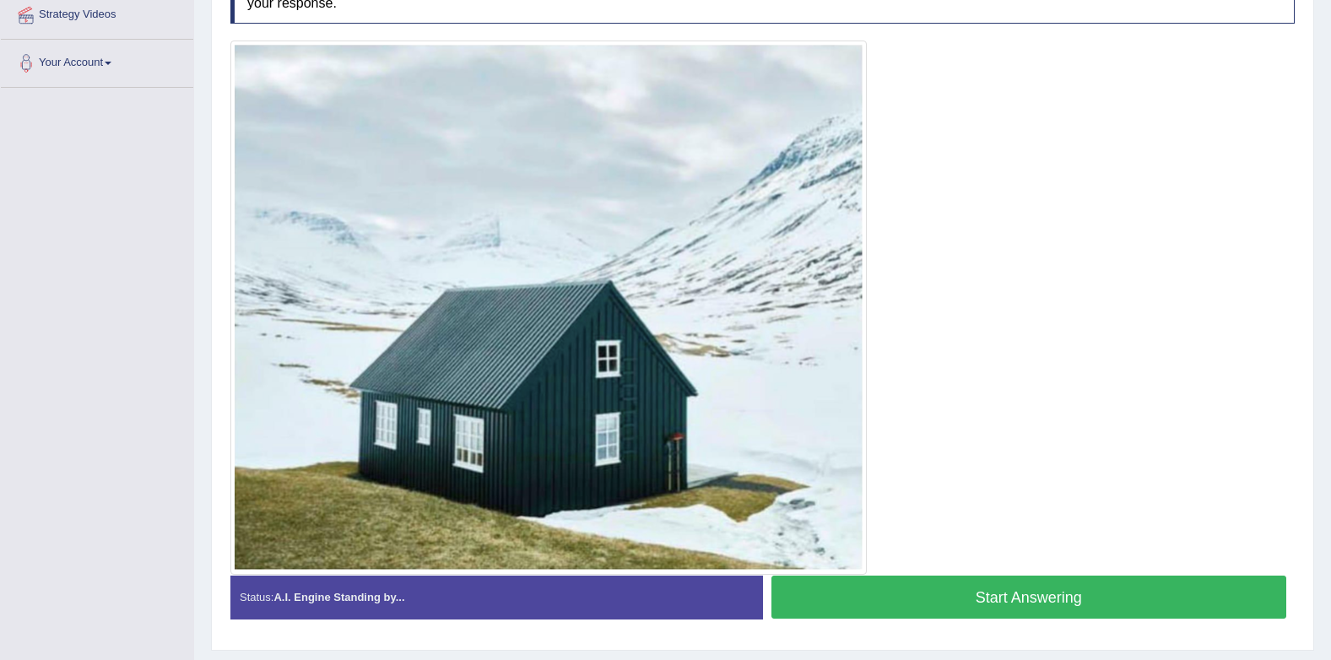
scroll to position [333, 0]
click at [105, 203] on div "Toggle navigation Home Practice Questions Speaking Practice Read Aloud Repeat S…" at bounding box center [665, 182] width 1331 height 1030
click at [875, 593] on button "Start Answering" at bounding box center [1029, 596] width 516 height 43
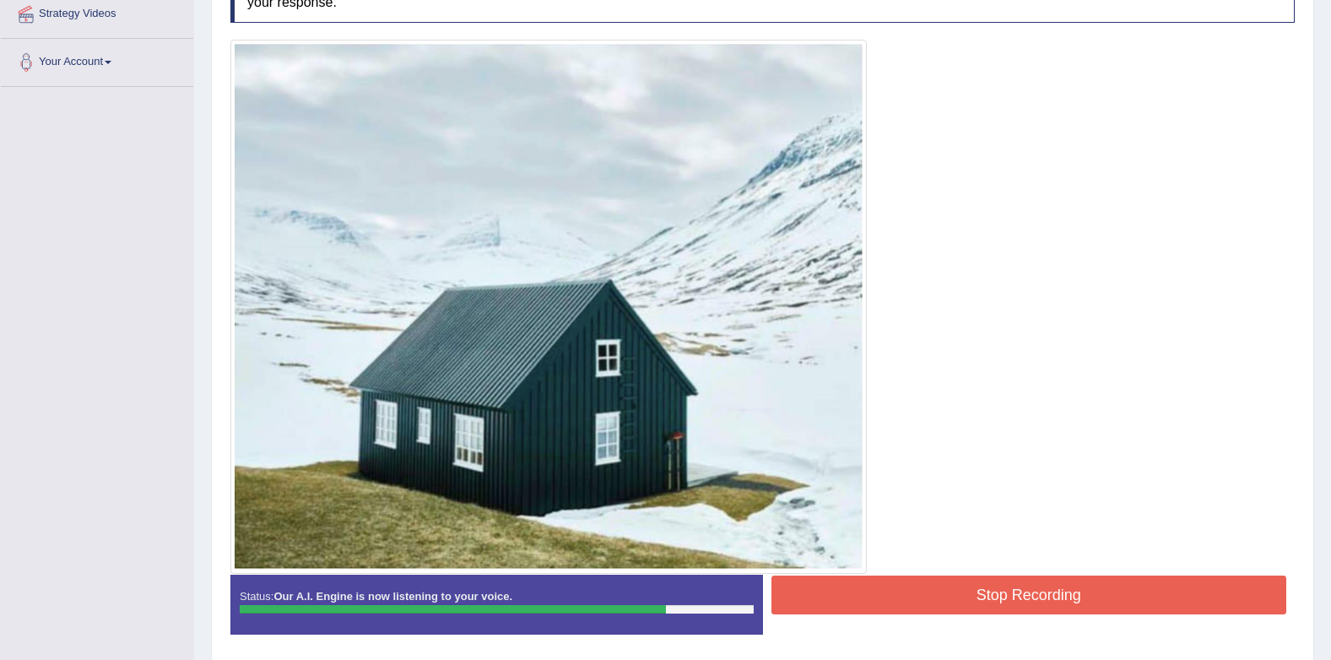
click at [1076, 604] on button "Stop Recording" at bounding box center [1029, 595] width 516 height 39
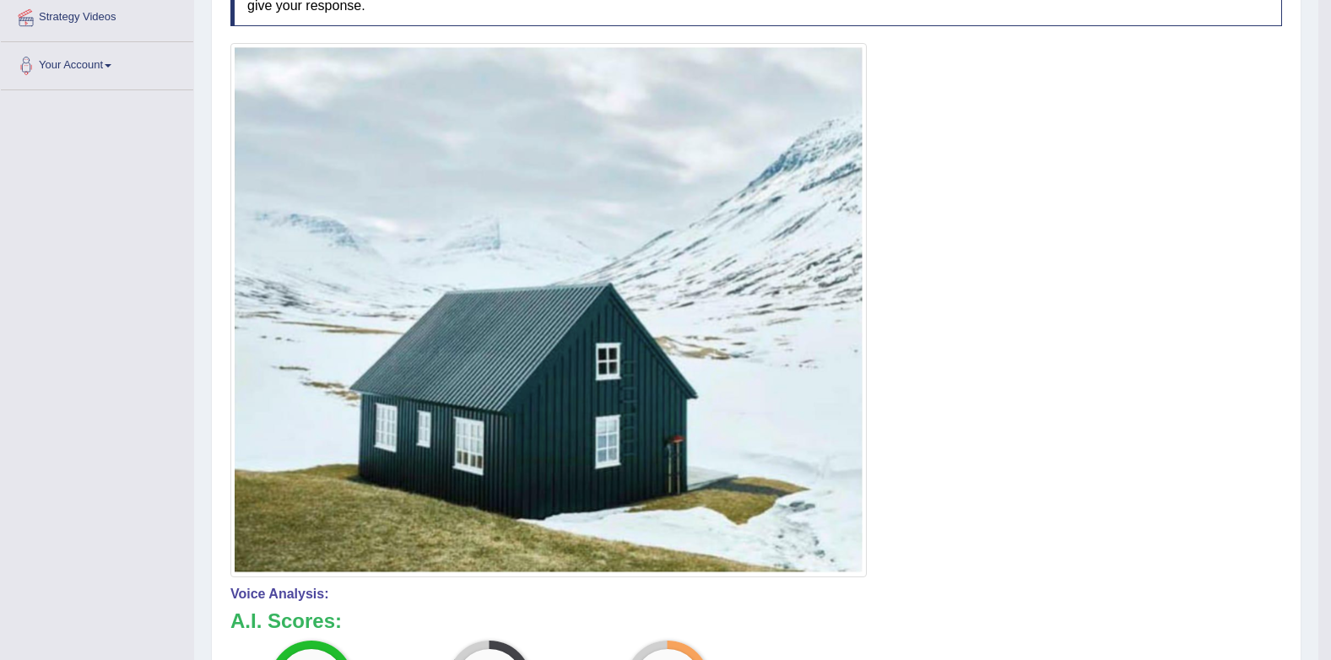
scroll to position [308, 0]
